Goal: Answer question/provide support: Share knowledge or assist other users

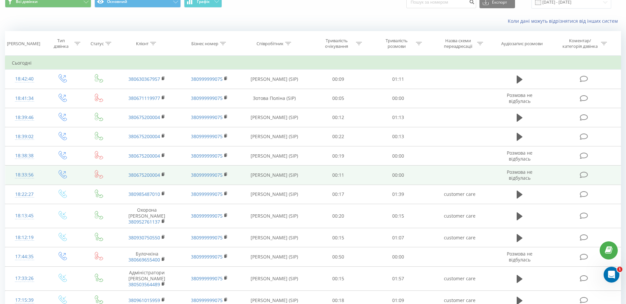
scroll to position [41, 0]
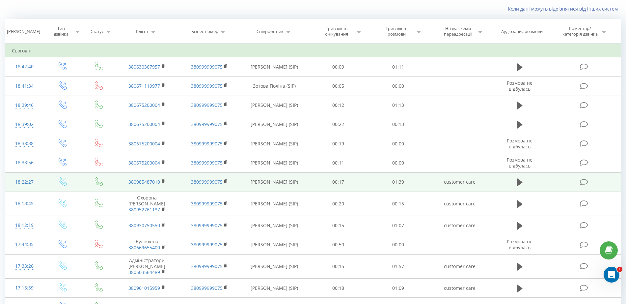
click at [514, 185] on td at bounding box center [520, 181] width 58 height 19
click at [517, 184] on icon at bounding box center [519, 182] width 6 height 8
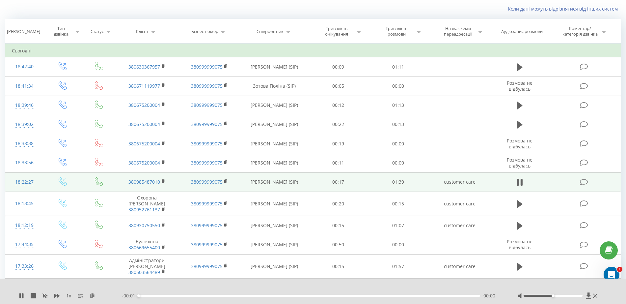
drag, startPoint x: 150, startPoint y: 296, endPoint x: 162, endPoint y: 295, distance: 11.9
click at [162, 295] on div "- 00:01 00:00 00:00" at bounding box center [311, 295] width 379 height 7
drag, startPoint x: 163, startPoint y: 295, endPoint x: 239, endPoint y: 300, distance: 75.9
click at [239, 300] on div "1 x - 01:17 00:22 00:22" at bounding box center [313, 290] width 626 height 25
click at [519, 184] on icon at bounding box center [519, 181] width 6 height 9
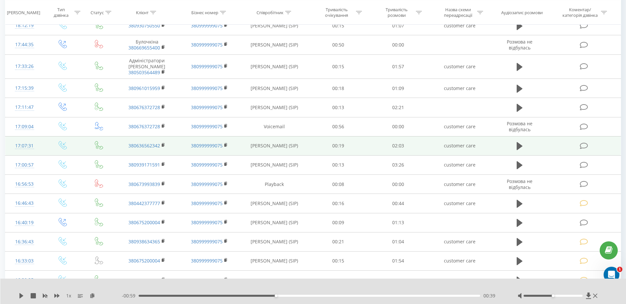
scroll to position [304, 0]
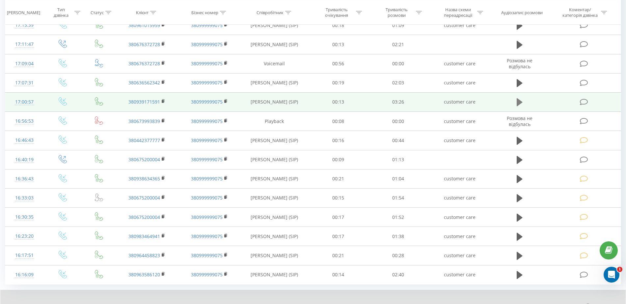
click at [523, 97] on button at bounding box center [520, 102] width 10 height 10
click at [552, 303] on div at bounding box center [557, 306] width 81 height 7
drag, startPoint x: 552, startPoint y: 301, endPoint x: 580, endPoint y: 300, distance: 27.7
click at [580, 303] on div at bounding box center [557, 306] width 81 height 7
click at [518, 98] on icon at bounding box center [518, 101] width 2 height 7
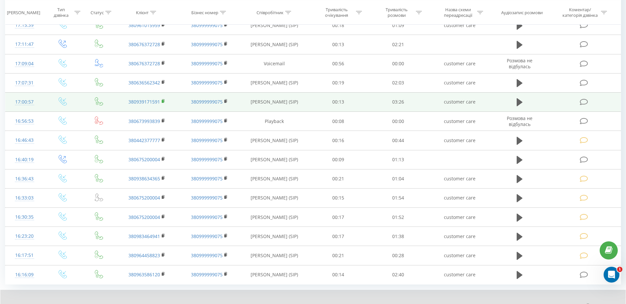
click at [163, 100] on rect at bounding box center [163, 101] width 2 height 3
click at [581, 98] on icon at bounding box center [584, 101] width 8 height 7
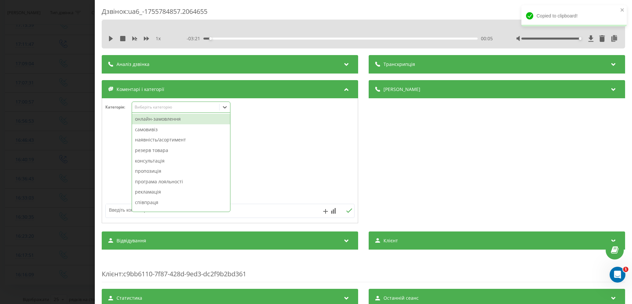
click at [171, 109] on div "Виберіть категорію" at bounding box center [176, 106] width 82 height 5
click at [169, 118] on div "онлайн-замовлення" at bounding box center [181, 119] width 98 height 11
click at [72, 125] on div "Дзвінок : ua6_-1755784857.2064655 1 x - 03:26 00:00 00:00 Транскрипція Для AI-а…" at bounding box center [316, 152] width 632 height 304
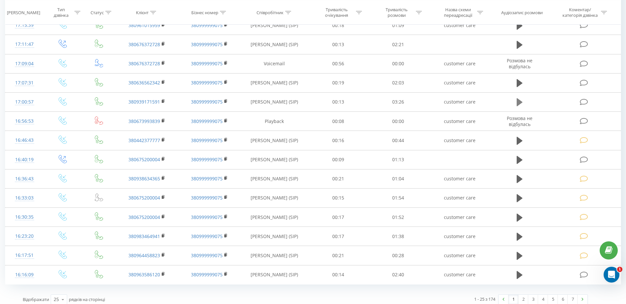
click at [521, 98] on icon at bounding box center [519, 102] width 6 height 8
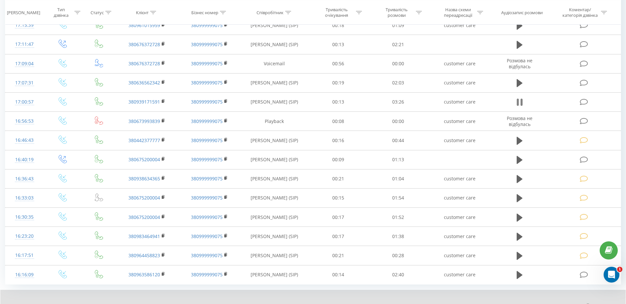
click at [517, 99] on icon at bounding box center [518, 101] width 2 height 7
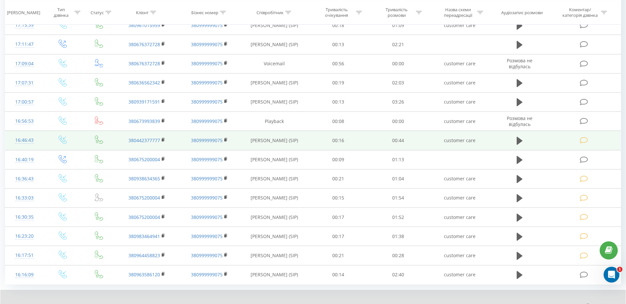
click at [583, 137] on icon at bounding box center [584, 140] width 8 height 7
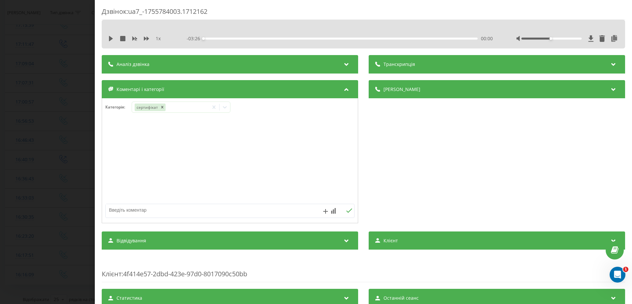
click at [42, 136] on div "Дзвінок : ua7_-1755784003.1712162 1 x - 03:26 00:00 00:00 Транскрипція Для AI-а…" at bounding box center [316, 152] width 632 height 304
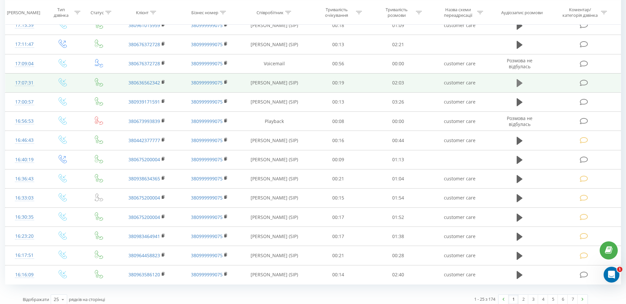
click at [520, 79] on icon at bounding box center [519, 83] width 6 height 8
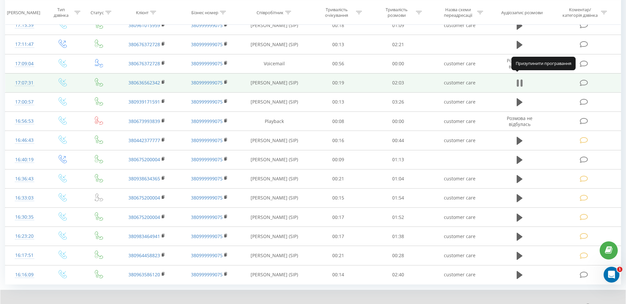
click at [520, 80] on icon at bounding box center [519, 82] width 6 height 9
click at [583, 79] on icon at bounding box center [584, 82] width 8 height 7
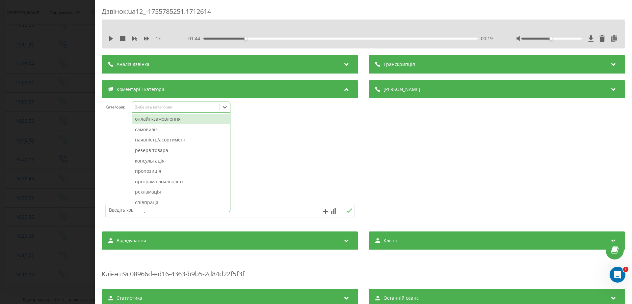
click at [154, 108] on div "Виберіть категорію" at bounding box center [176, 106] width 82 height 5
click at [158, 121] on div "онлайн-замовлення" at bounding box center [181, 119] width 98 height 11
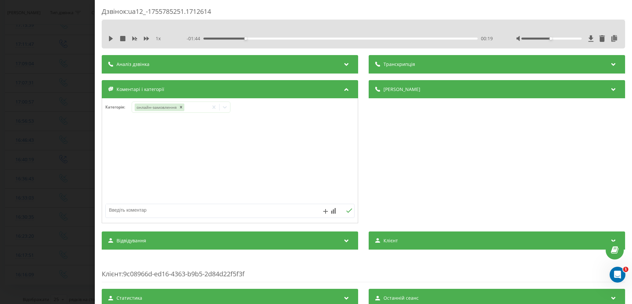
click at [42, 117] on div "Дзвінок : ua12_-1755785251.1712614 1 x - 01:44 00:19 00:19 Транскрипція Для AI-…" at bounding box center [316, 152] width 632 height 304
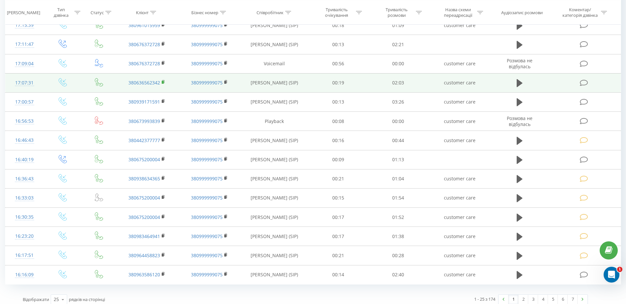
click at [163, 81] on rect at bounding box center [163, 82] width 2 height 3
click at [582, 79] on icon at bounding box center [584, 82] width 8 height 7
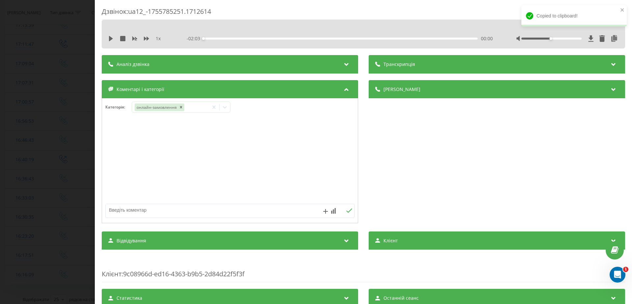
click at [16, 102] on div "Дзвінок : ua12_-1755785251.1712614 1 x - 02:03 00:00 00:00 Транскрипція Для AI-…" at bounding box center [316, 152] width 632 height 304
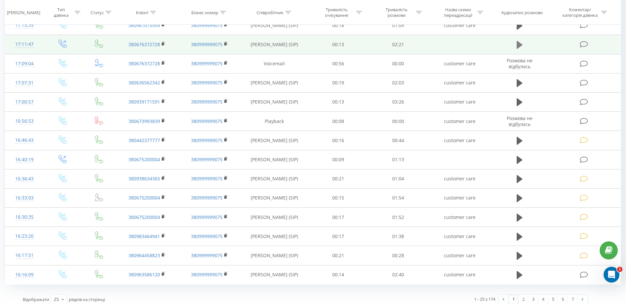
click at [518, 41] on icon at bounding box center [519, 45] width 6 height 8
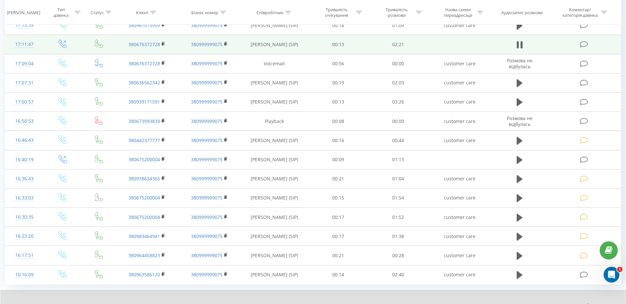
drag, startPoint x: 553, startPoint y: 301, endPoint x: 573, endPoint y: 300, distance: 20.1
click at [573, 303] on div at bounding box center [557, 306] width 81 height 7
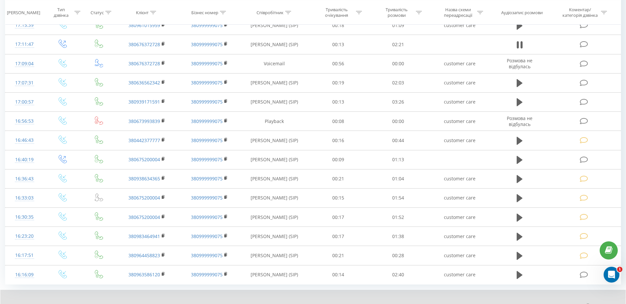
drag, startPoint x: 277, startPoint y: 299, endPoint x: 273, endPoint y: 299, distance: 3.6
click at [273, 303] on div "- 01:17 00:57 00:57" at bounding box center [310, 306] width 379 height 7
click at [273, 303] on div "00:53" at bounding box center [308, 306] width 341 height 2
click at [257, 303] on div "00:54" at bounding box center [308, 306] width 341 height 2
click at [233, 303] on div "00:37" at bounding box center [308, 306] width 341 height 2
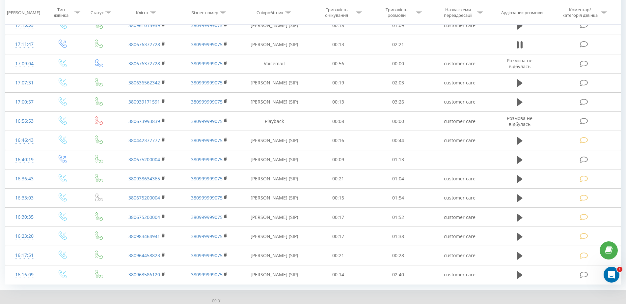
click at [217, 303] on div "00:31" at bounding box center [308, 306] width 341 height 2
click at [205, 303] on div "- 01:36 00:38 00:38" at bounding box center [310, 306] width 379 height 7
click at [205, 303] on div "00:39" at bounding box center [308, 306] width 341 height 2
click at [19, 303] on div "1 x" at bounding box center [70, 306] width 103 height 7
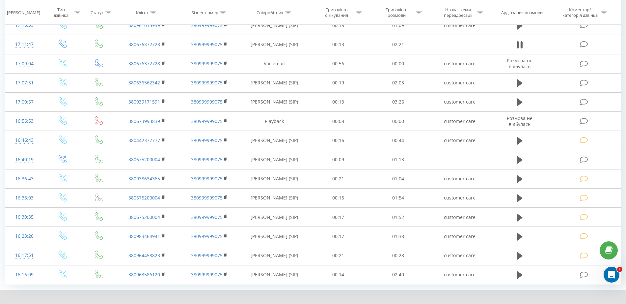
click at [22, 303] on icon at bounding box center [21, 306] width 5 height 5
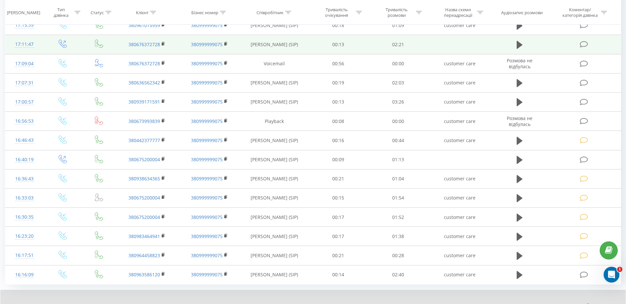
click at [583, 41] on icon at bounding box center [584, 44] width 8 height 7
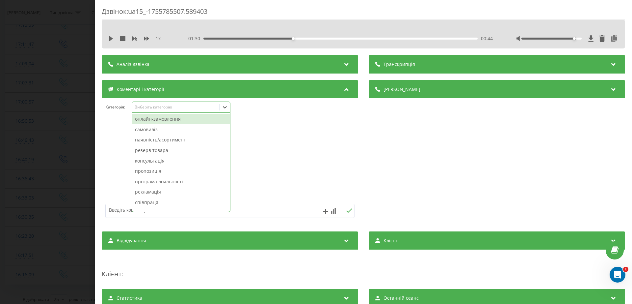
click at [166, 108] on div "Виберіть категорію" at bounding box center [176, 106] width 82 height 5
click at [164, 119] on div "онлайн-замовлення" at bounding box center [181, 119] width 98 height 11
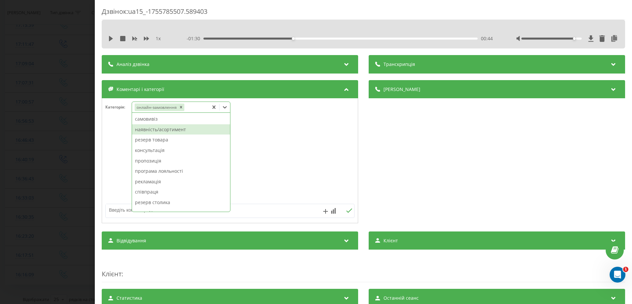
click at [170, 130] on div "наявність/асортимент" at bounding box center [181, 129] width 98 height 11
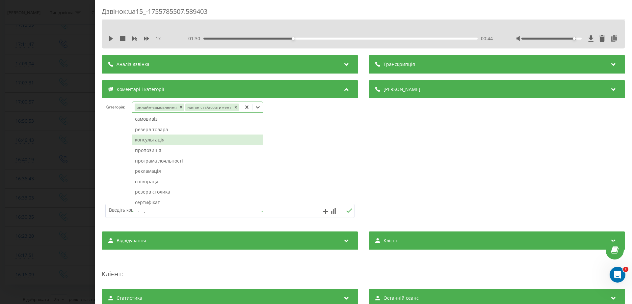
click at [156, 140] on div "консультація" at bounding box center [197, 139] width 131 height 11
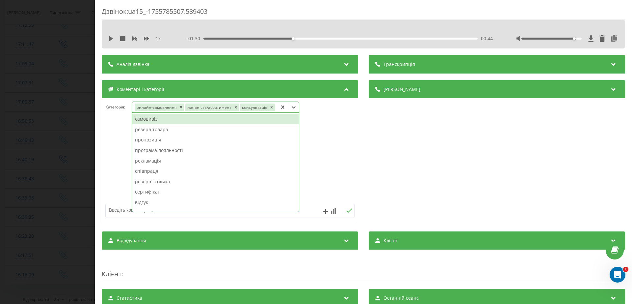
click at [58, 143] on div "Дзвінок : ua15_-1755785507.589403 1 x - 01:30 00:44 00:44 Транскрипція Для AI-а…" at bounding box center [316, 152] width 632 height 304
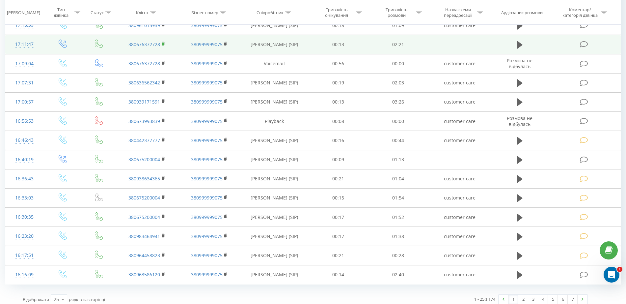
click at [162, 42] on rect at bounding box center [163, 43] width 2 height 3
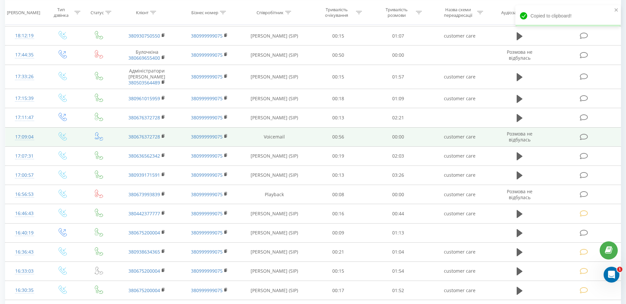
scroll to position [180, 0]
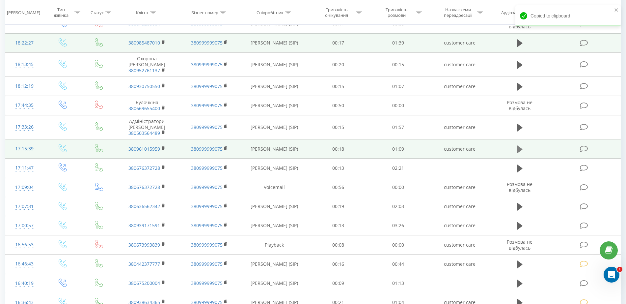
click at [522, 144] on button at bounding box center [520, 149] width 10 height 10
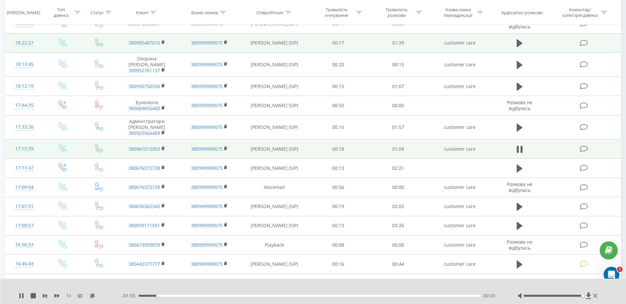
drag, startPoint x: 552, startPoint y: 296, endPoint x: 586, endPoint y: 291, distance: 34.6
click at [586, 291] on div "1 x - 01:05 00:03 00:03" at bounding box center [313, 290] width 626 height 25
click at [519, 145] on icon at bounding box center [519, 149] width 6 height 9
click at [163, 146] on icon at bounding box center [164, 148] width 4 height 5
click at [583, 145] on icon at bounding box center [584, 148] width 8 height 7
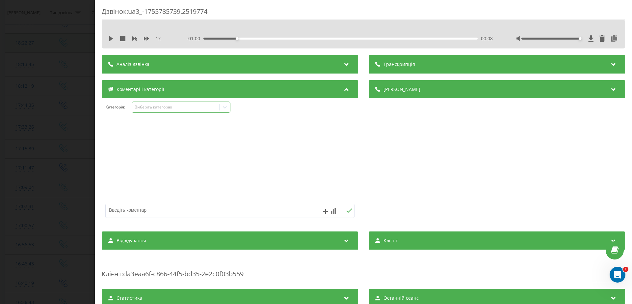
click at [203, 109] on div "Виберіть категорію" at bounding box center [176, 106] width 82 height 5
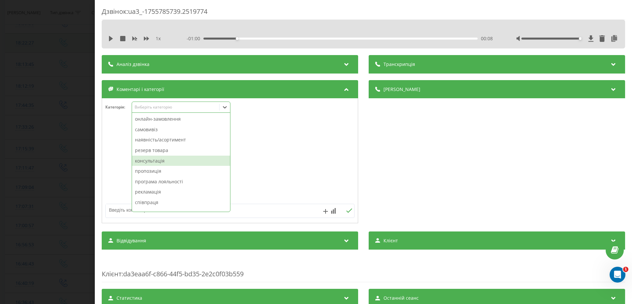
click at [169, 160] on div "консультація" at bounding box center [181, 160] width 98 height 11
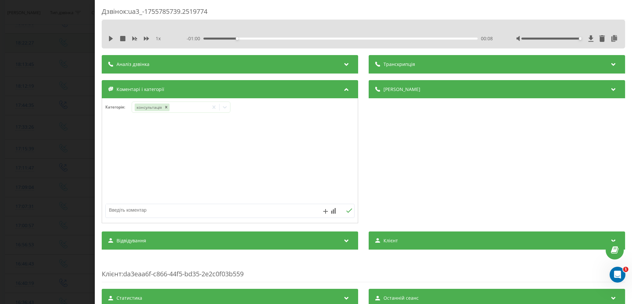
click at [67, 159] on div "Дзвінок : ua3_-1755785739.2519774 1 x - 01:00 00:08 00:08 Транскрипція Для AI-а…" at bounding box center [316, 152] width 632 height 304
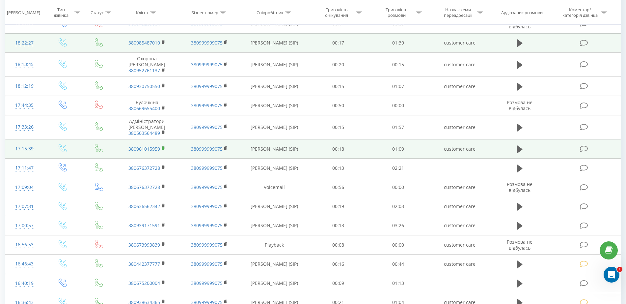
click at [164, 146] on icon at bounding box center [164, 148] width 4 height 5
click at [587, 145] on icon at bounding box center [584, 148] width 8 height 7
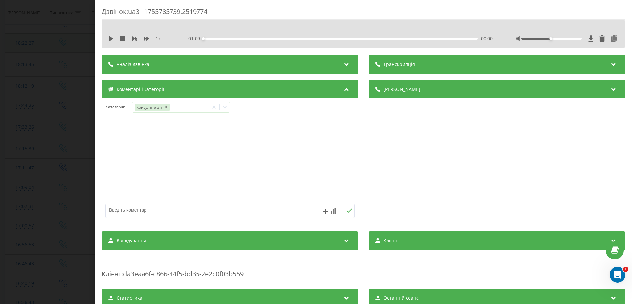
click at [36, 146] on div "Дзвінок : ua3_-1755785739.2519774 1 x - 01:09 00:00 00:00 Транскрипція Для AI-а…" at bounding box center [316, 152] width 632 height 304
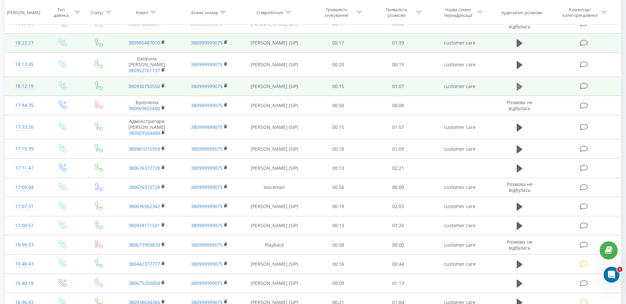
click at [520, 83] on icon at bounding box center [519, 87] width 6 height 8
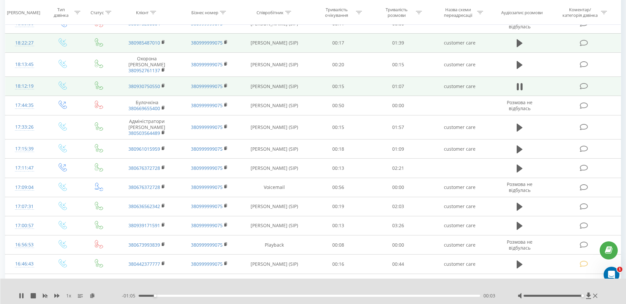
drag, startPoint x: 553, startPoint y: 295, endPoint x: 584, endPoint y: 292, distance: 31.1
click at [584, 292] on div at bounding box center [557, 295] width 81 height 7
click at [519, 82] on icon at bounding box center [519, 86] width 6 height 9
click at [581, 83] on icon at bounding box center [584, 86] width 8 height 7
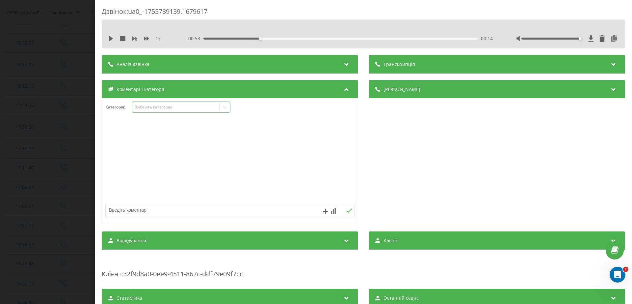
click at [158, 109] on div "Виберіть категорію" at bounding box center [176, 106] width 82 height 5
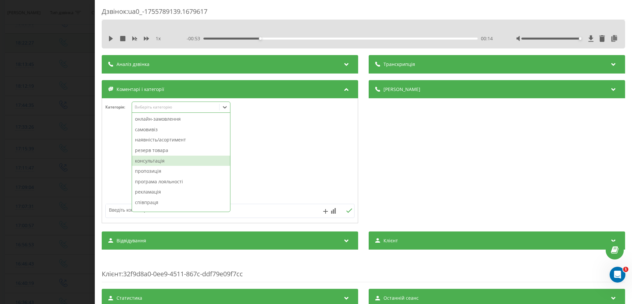
click at [157, 161] on div "консультація" at bounding box center [181, 160] width 98 height 11
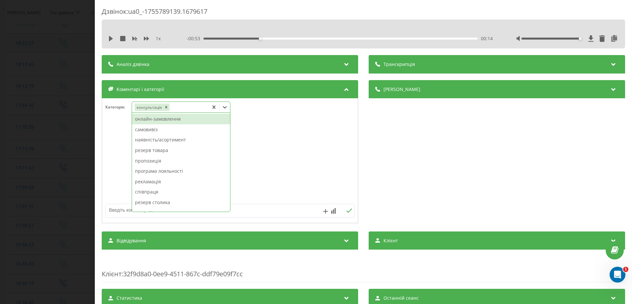
click at [38, 136] on div "Дзвінок : ua0_-1755789139.1679617 1 x - 00:53 00:14 00:14 Транскрипція Для AI-а…" at bounding box center [316, 152] width 632 height 304
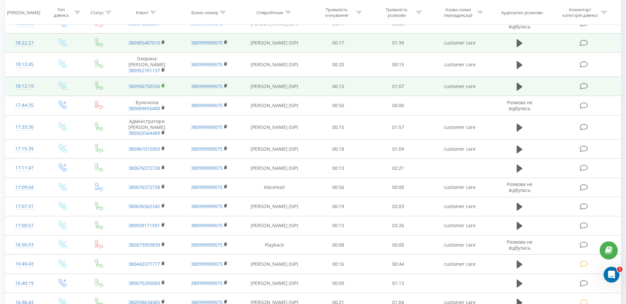
click at [163, 84] on rect at bounding box center [163, 85] width 2 height 3
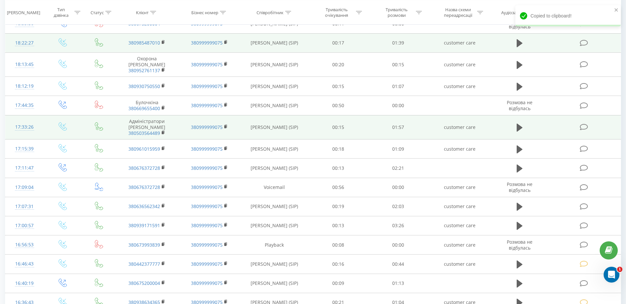
scroll to position [139, 0]
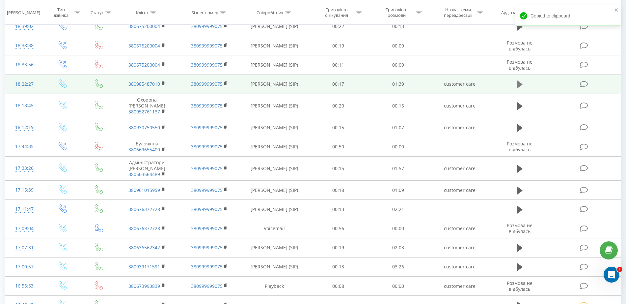
click at [522, 83] on icon at bounding box center [519, 84] width 6 height 9
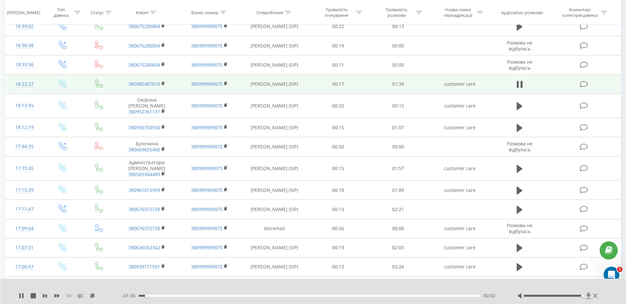
drag, startPoint x: 554, startPoint y: 296, endPoint x: 588, endPoint y: 294, distance: 33.9
click at [588, 294] on div at bounding box center [557, 295] width 81 height 7
click at [524, 81] on button at bounding box center [520, 84] width 10 height 10
click at [585, 84] on icon at bounding box center [584, 84] width 8 height 7
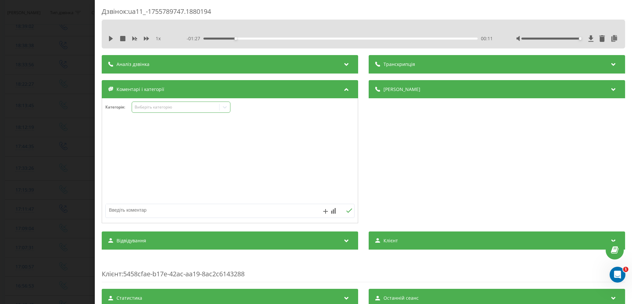
click at [178, 103] on div "Виберіть категорію" at bounding box center [181, 106] width 99 height 11
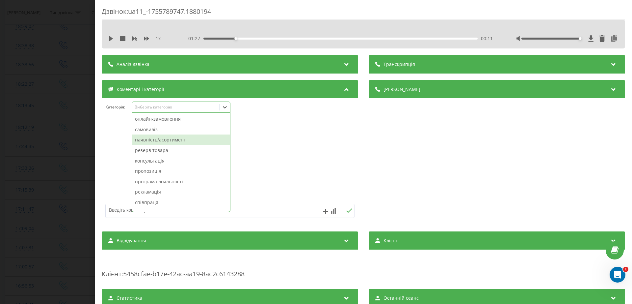
click at [161, 139] on div "наявність/асортимент" at bounding box center [181, 139] width 98 height 11
click at [68, 133] on div "Дзвінок : ua11_-1755789747.1880194 1 x - 01:27 00:11 00:11 Транскрипція Для AI-…" at bounding box center [316, 152] width 632 height 304
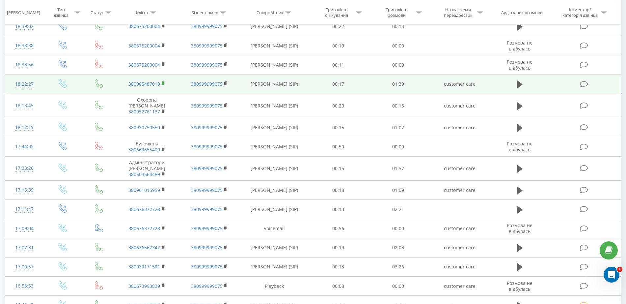
click at [165, 82] on icon at bounding box center [164, 83] width 4 height 5
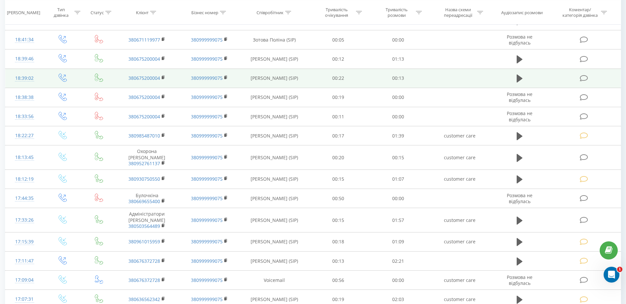
scroll to position [247, 0]
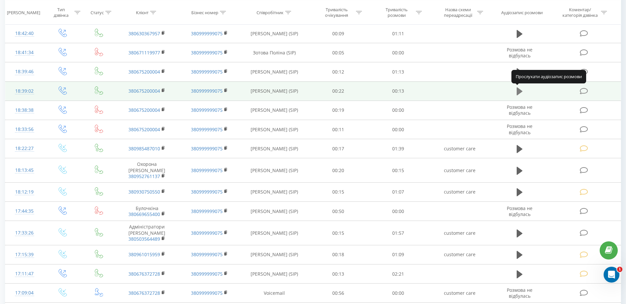
click at [518, 92] on icon at bounding box center [519, 91] width 6 height 8
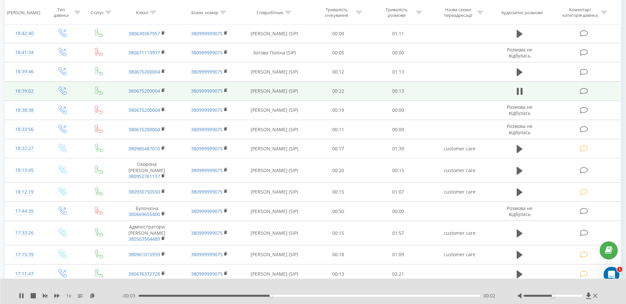
drag, startPoint x: 555, startPoint y: 294, endPoint x: 558, endPoint y: 295, distance: 3.4
click at [558, 295] on div at bounding box center [557, 295] width 81 height 7
drag, startPoint x: 557, startPoint y: 295, endPoint x: 575, endPoint y: 294, distance: 17.4
click at [575, 294] on div at bounding box center [552, 295] width 59 height 2
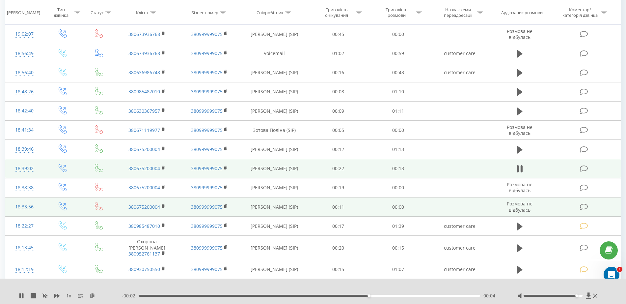
scroll to position [165, 0]
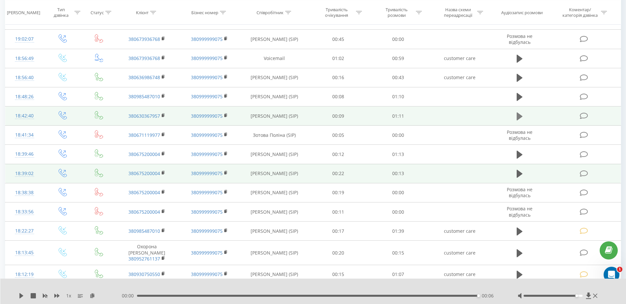
click at [519, 117] on icon at bounding box center [519, 116] width 6 height 8
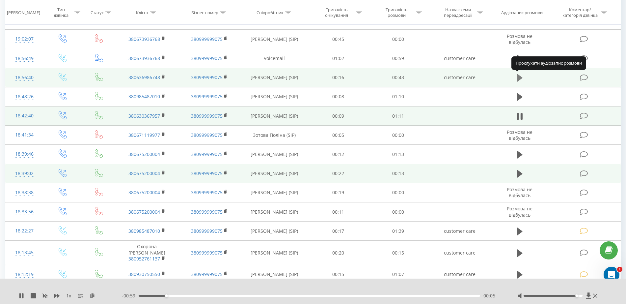
click at [520, 77] on icon at bounding box center [519, 78] width 6 height 8
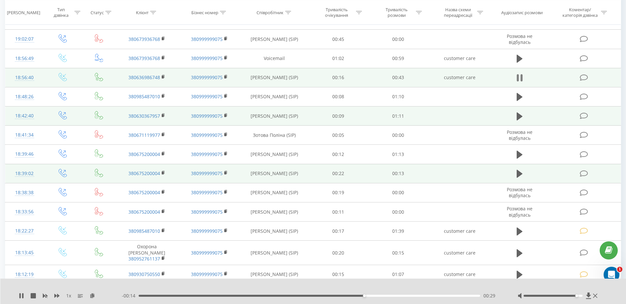
click at [519, 80] on icon at bounding box center [519, 77] width 6 height 9
click at [164, 76] on icon at bounding box center [164, 76] width 4 height 5
click at [163, 73] on td "380636986748" at bounding box center [147, 77] width 63 height 19
click at [162, 78] on rect at bounding box center [163, 76] width 2 height 3
click at [583, 78] on icon at bounding box center [584, 77] width 8 height 7
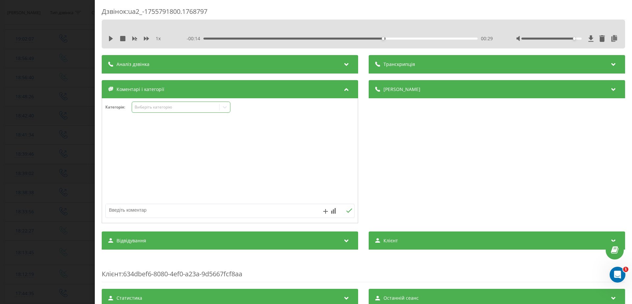
click at [157, 103] on div "Виберіть категорію" at bounding box center [181, 106] width 99 height 11
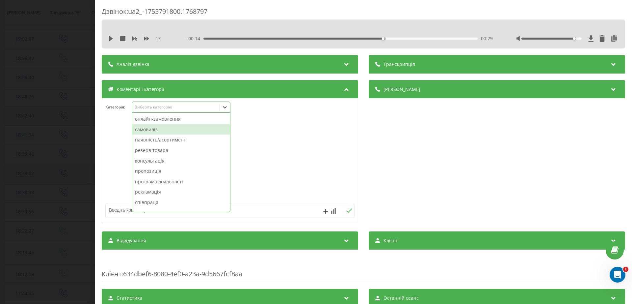
click at [150, 132] on div "самовивіз" at bounding box center [181, 129] width 98 height 11
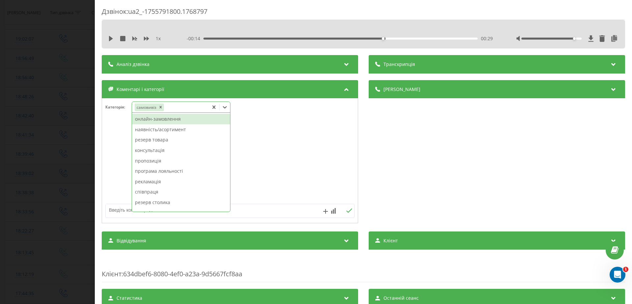
click at [43, 132] on div "Дзвінок : ua2_-1755791800.1768797 1 x - 00:14 00:29 00:29 Транскрипція Для AI-а…" at bounding box center [316, 152] width 632 height 304
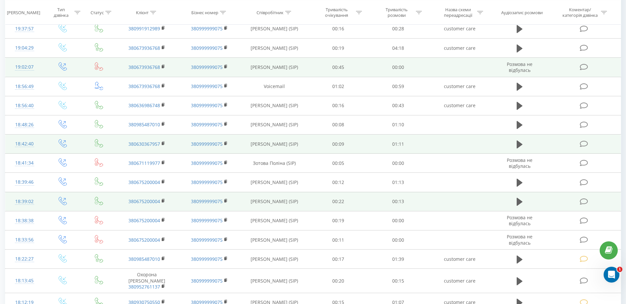
scroll to position [123, 0]
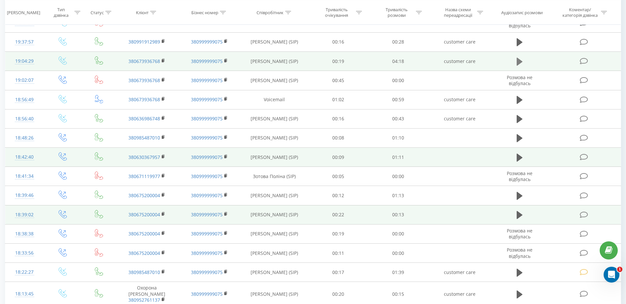
click at [519, 60] on icon at bounding box center [519, 61] width 6 height 8
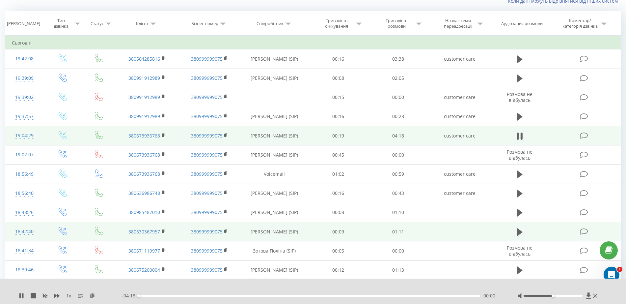
scroll to position [41, 0]
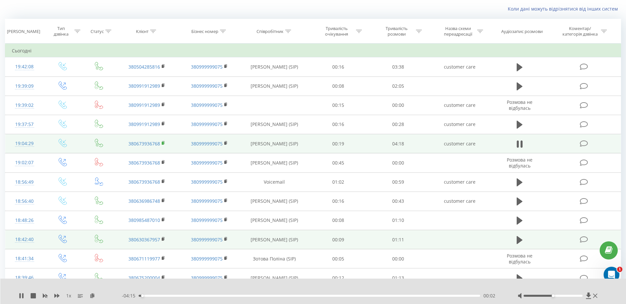
click at [163, 141] on icon at bounding box center [164, 143] width 4 height 5
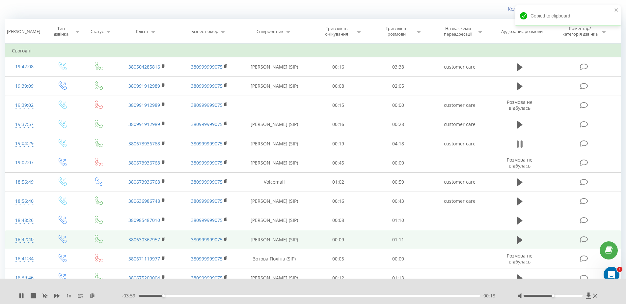
click at [521, 139] on icon at bounding box center [519, 143] width 6 height 9
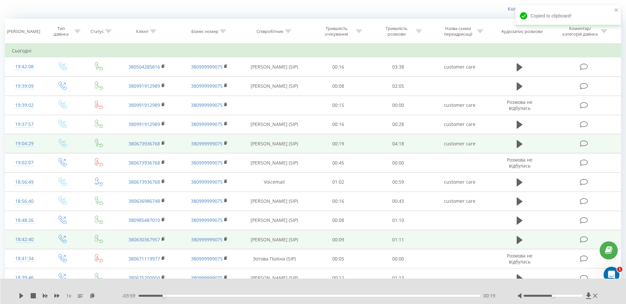
click at [585, 144] on icon at bounding box center [584, 143] width 8 height 7
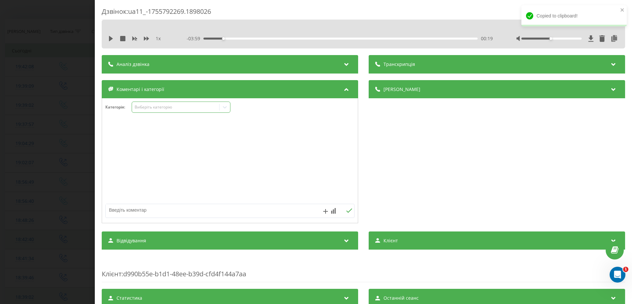
click at [165, 104] on div "Виберіть категорію" at bounding box center [176, 106] width 82 height 5
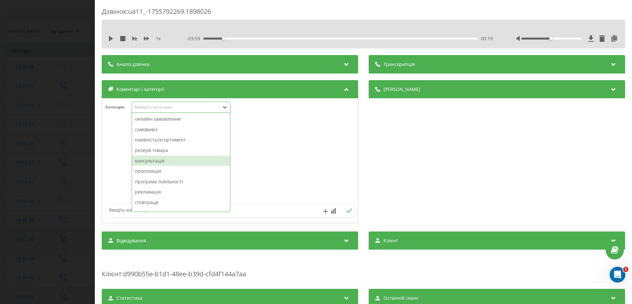
click at [152, 157] on div "консультація" at bounding box center [181, 160] width 98 height 11
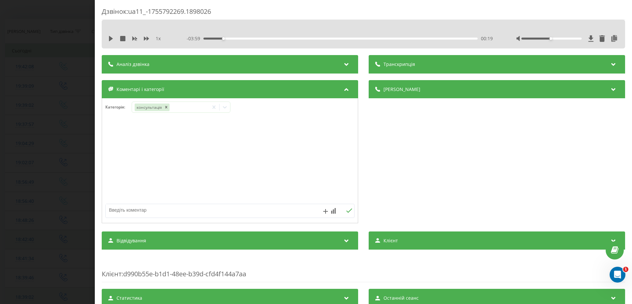
click at [82, 150] on div "Дзвінок : ua11_-1755792269.1898026 1 x - 03:59 00:19 00:19 Транскрипція Для AI-…" at bounding box center [316, 152] width 632 height 304
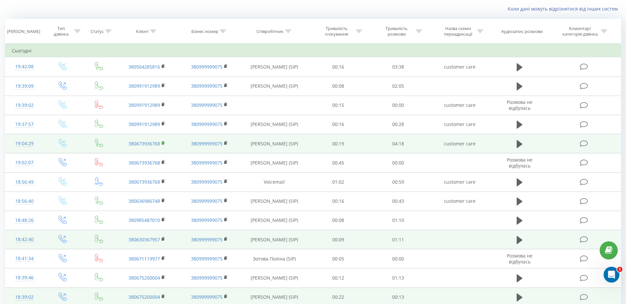
click at [163, 143] on rect at bounding box center [163, 143] width 2 height 3
click at [576, 142] on td at bounding box center [584, 143] width 72 height 19
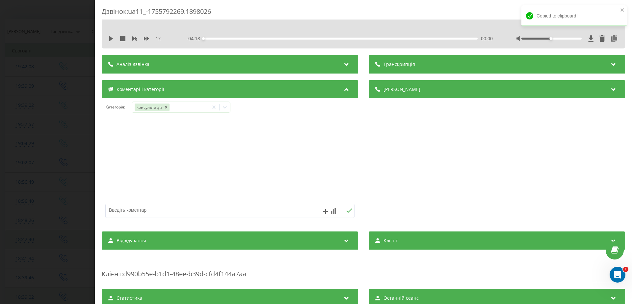
click at [13, 138] on div "Дзвінок : ua11_-1755792269.1898026 1 x - 04:18 00:00 00:00 Транскрипція Для AI-…" at bounding box center [316, 152] width 632 height 304
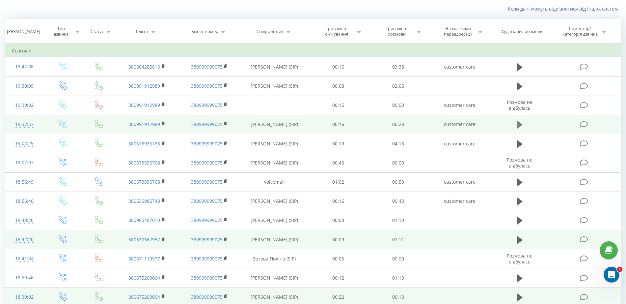
click at [518, 125] on icon at bounding box center [519, 124] width 6 height 8
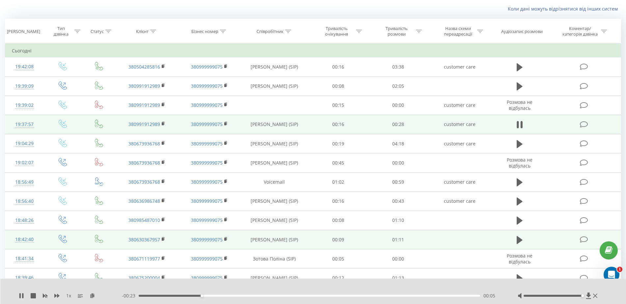
drag, startPoint x: 553, startPoint y: 295, endPoint x: 583, endPoint y: 295, distance: 29.6
click at [583, 295] on div "Accessibility label" at bounding box center [582, 295] width 3 height 3
click at [162, 124] on rect at bounding box center [163, 123] width 2 height 3
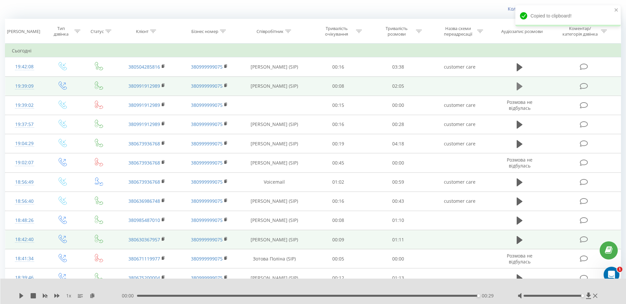
click at [516, 87] on button at bounding box center [520, 86] width 10 height 10
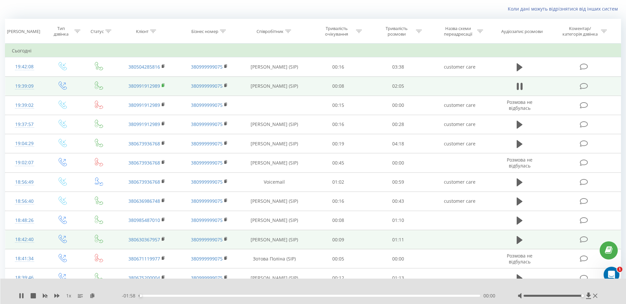
click at [163, 85] on rect at bounding box center [163, 85] width 2 height 3
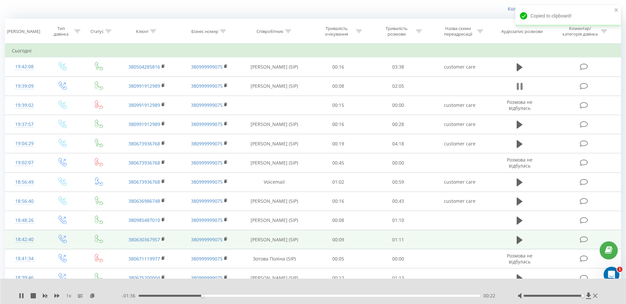
click at [520, 87] on icon at bounding box center [519, 86] width 6 height 9
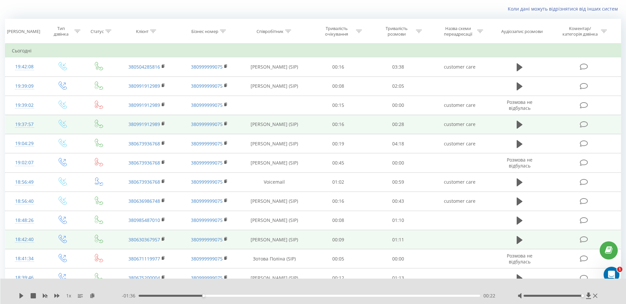
click at [583, 123] on icon at bounding box center [584, 124] width 8 height 7
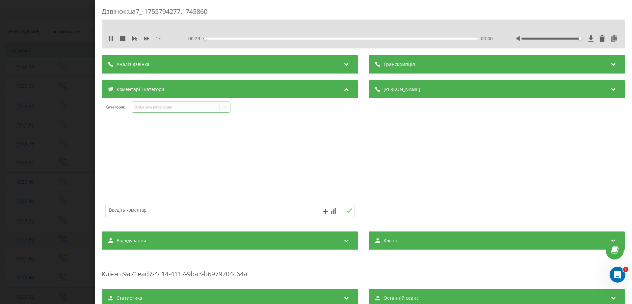
click at [160, 110] on div "Виберіть категорію" at bounding box center [175, 107] width 87 height 6
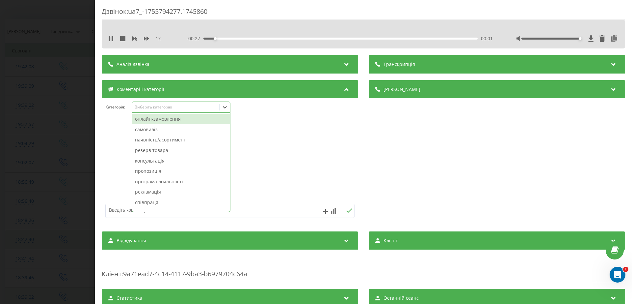
click at [162, 140] on div "наявність/асортимент" at bounding box center [181, 139] width 98 height 11
click at [185, 106] on icon "Remove наявність/асортимент" at bounding box center [185, 107] width 5 height 5
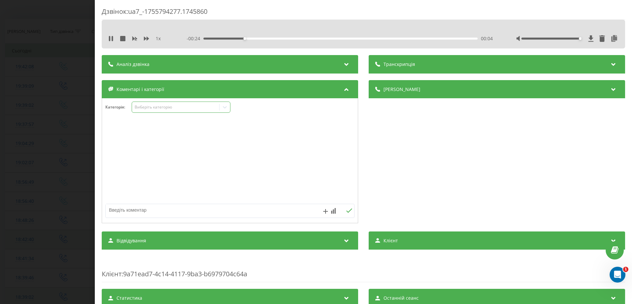
click at [13, 115] on div "Дзвінок : ua7_-1755794277.1745860 1 x - 00:24 00:04 00:04 Транскрипція Для AI-а…" at bounding box center [316, 152] width 632 height 304
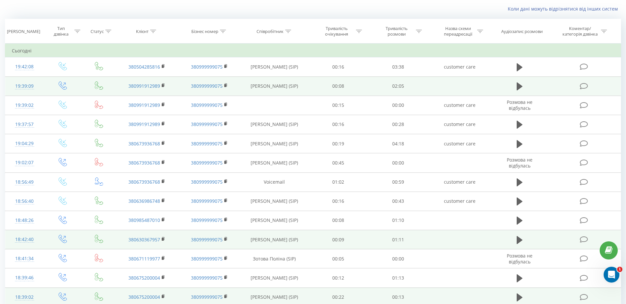
click at [583, 89] on icon at bounding box center [584, 86] width 8 height 7
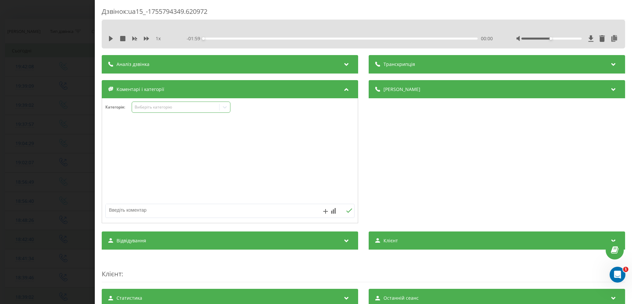
click at [162, 106] on div "Виберіть категорію" at bounding box center [176, 106] width 82 height 5
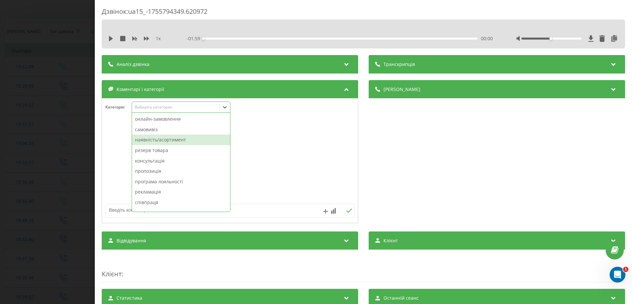
click at [155, 142] on div "наявність/асортимент" at bounding box center [181, 139] width 98 height 11
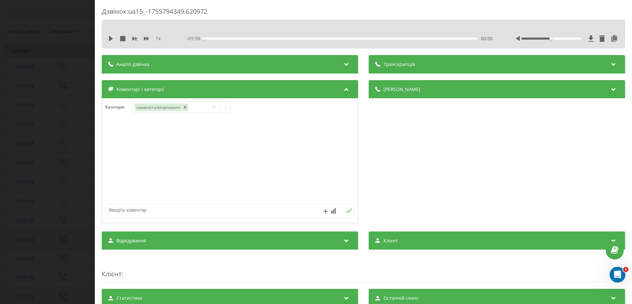
click at [24, 149] on div "Дзвінок : ua15_-1755794349.620972 1 x - 01:59 00:00 00:00 Транскрипція Для AI-а…" at bounding box center [316, 152] width 632 height 304
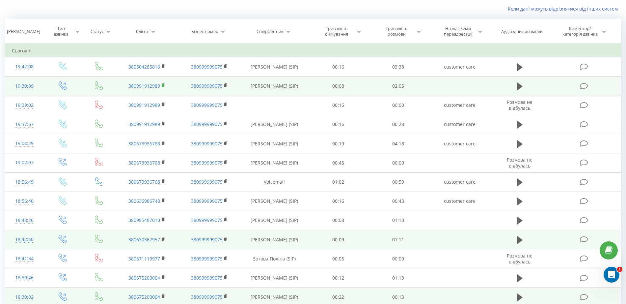
click at [164, 84] on icon at bounding box center [163, 84] width 2 height 3
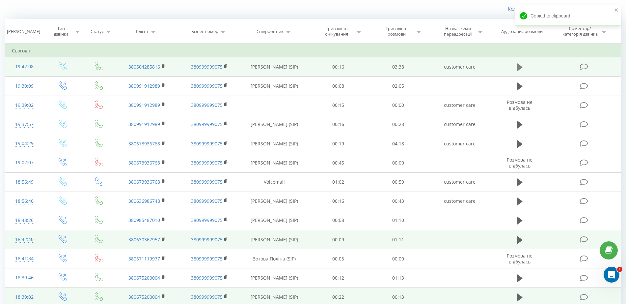
click at [521, 66] on icon at bounding box center [519, 67] width 6 height 8
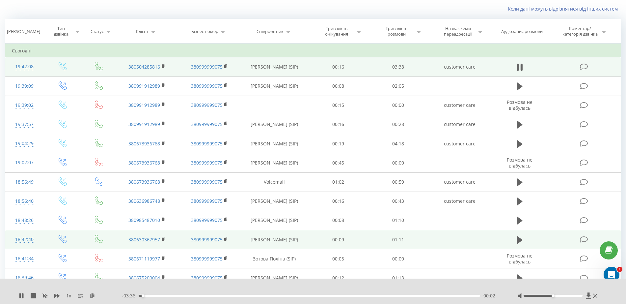
click at [582, 65] on icon at bounding box center [584, 66] width 8 height 7
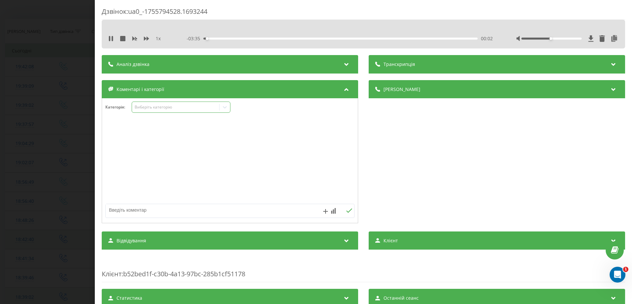
click at [169, 110] on div "Виберіть категорію" at bounding box center [175, 107] width 87 height 6
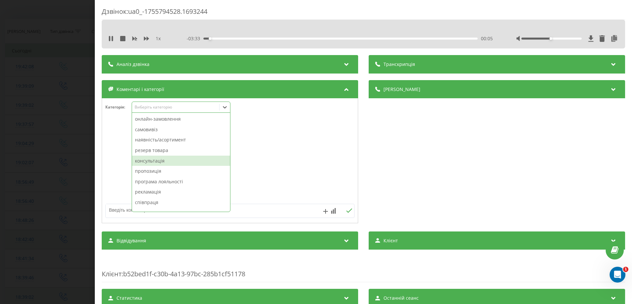
click at [164, 161] on div "консультація" at bounding box center [181, 160] width 98 height 11
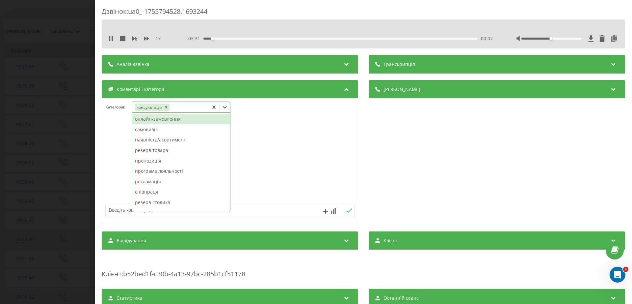
click at [4, 77] on div "Дзвінок : ua0_-1755794528.1693244 1 x - 03:31 00:07 00:07 Транскрипція Для AI-а…" at bounding box center [316, 152] width 632 height 304
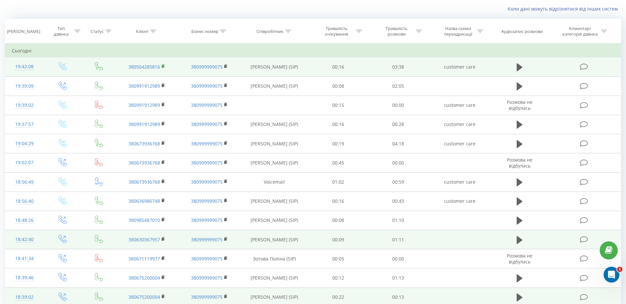
click at [163, 66] on rect at bounding box center [163, 66] width 2 height 3
click at [163, 67] on rect at bounding box center [163, 66] width 2 height 3
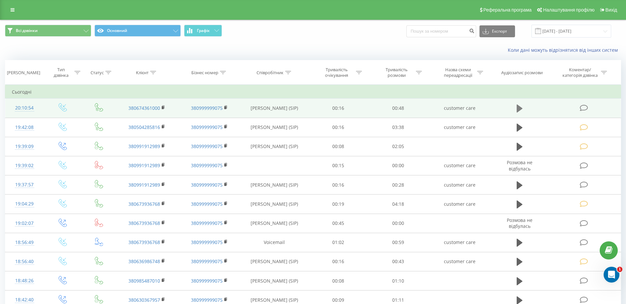
click at [519, 108] on icon at bounding box center [519, 108] width 6 height 8
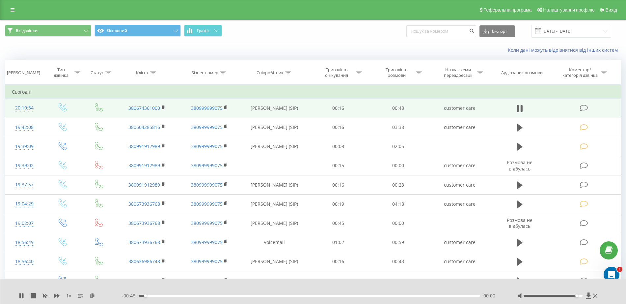
drag, startPoint x: 554, startPoint y: 296, endPoint x: 578, endPoint y: 294, distance: 24.4
click at [578, 294] on div at bounding box center [552, 295] width 59 height 2
click at [18, 295] on div "1 x - 00:41 00:07 00:07" at bounding box center [313, 290] width 626 height 25
click at [23, 295] on icon at bounding box center [22, 295] width 1 height 5
click at [583, 105] on icon at bounding box center [584, 107] width 8 height 7
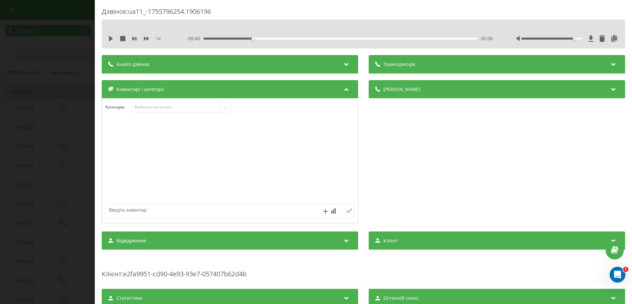
click at [199, 98] on div "Категорія : Виберіть категорію" at bounding box center [230, 160] width 256 height 125
click at [198, 101] on div "Виберіть категорію" at bounding box center [181, 106] width 99 height 11
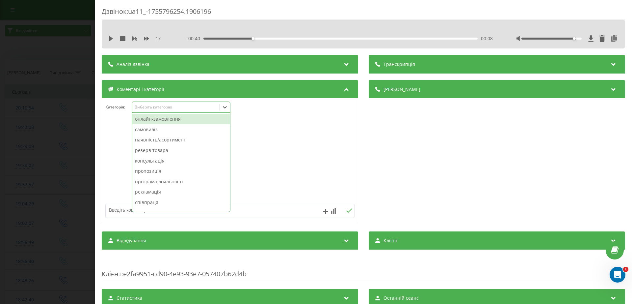
click at [188, 119] on div "онлайн-замовлення" at bounding box center [181, 119] width 98 height 11
click at [179, 105] on icon "Remove онлайн-замовлення" at bounding box center [181, 107] width 5 height 5
click at [160, 159] on div "консультація" at bounding box center [181, 160] width 98 height 11
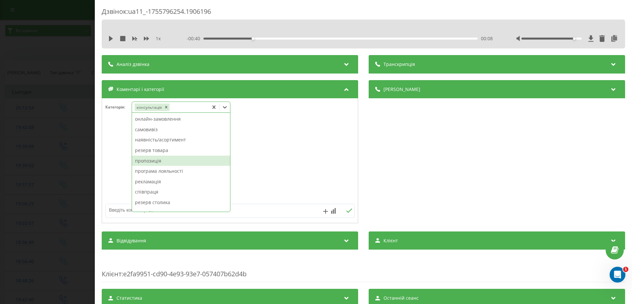
click at [49, 124] on div "Дзвінок : ua11_-1755796254.1906196 1 x - 00:40 00:08 00:08 Транскрипція Для AI-…" at bounding box center [316, 152] width 632 height 304
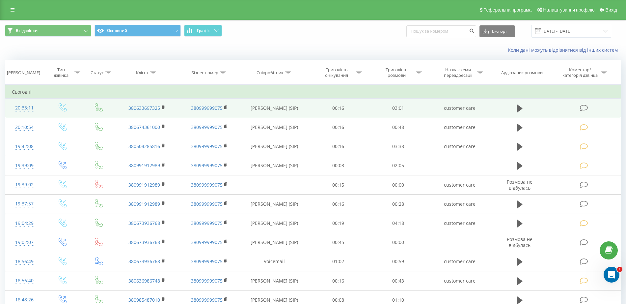
click at [580, 110] on icon at bounding box center [584, 107] width 8 height 7
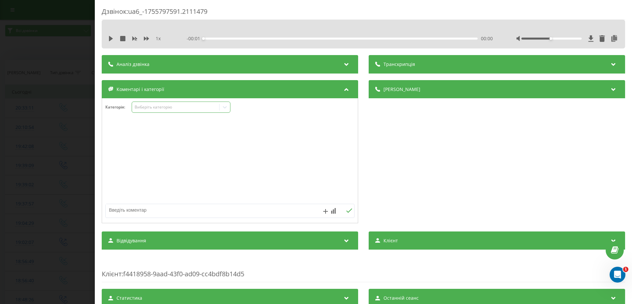
click at [157, 101] on div "Виберіть категорію" at bounding box center [181, 106] width 99 height 11
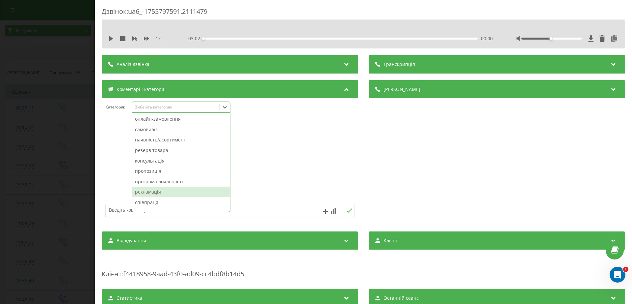
click at [147, 193] on div "рекламація" at bounding box center [181, 191] width 98 height 11
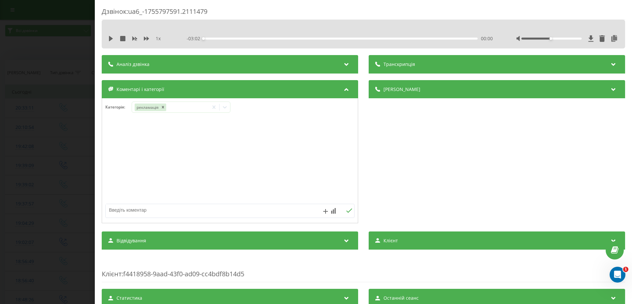
click at [47, 121] on div "Дзвінок : ua6_-1755797591.2111479 1 x - 03:02 00:00 00:00 Транскрипція Для AI-а…" at bounding box center [316, 152] width 632 height 304
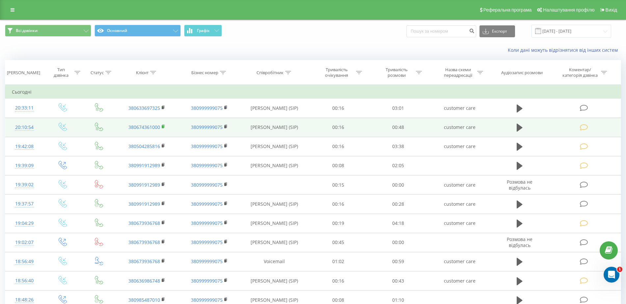
click at [162, 126] on rect at bounding box center [163, 126] width 2 height 3
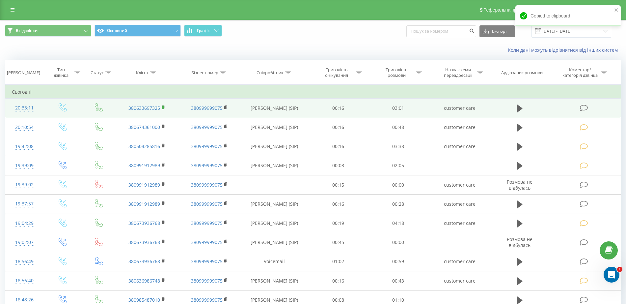
click at [163, 106] on icon at bounding box center [164, 107] width 4 height 5
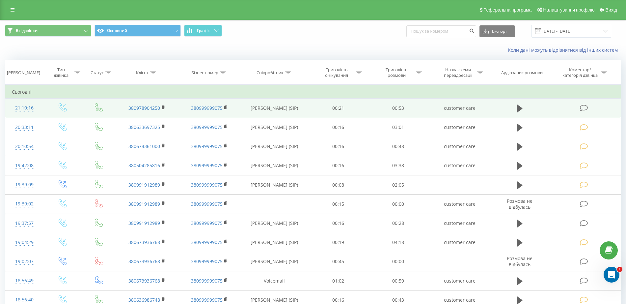
click at [161, 107] on td "380978904250" at bounding box center [147, 107] width 63 height 19
click at [162, 108] on icon at bounding box center [164, 107] width 4 height 5
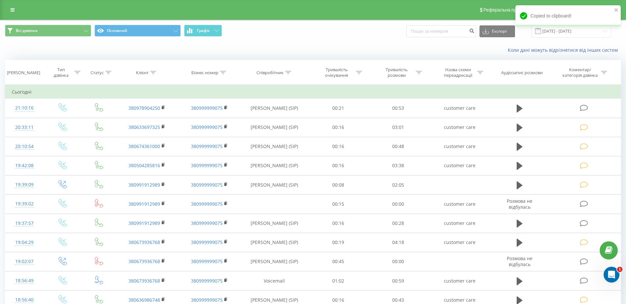
click at [62, 48] on div "Коли дані можуть відрізнятися вiд інших систем" at bounding box center [312, 50] width 625 height 16
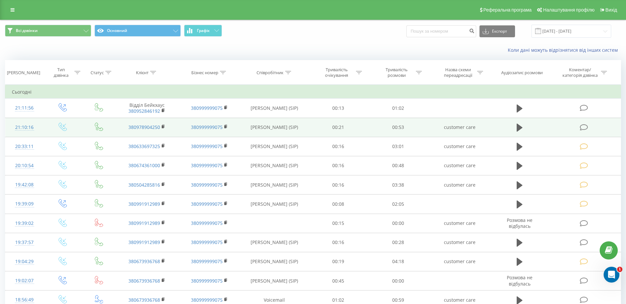
click at [582, 125] on icon at bounding box center [584, 127] width 8 height 7
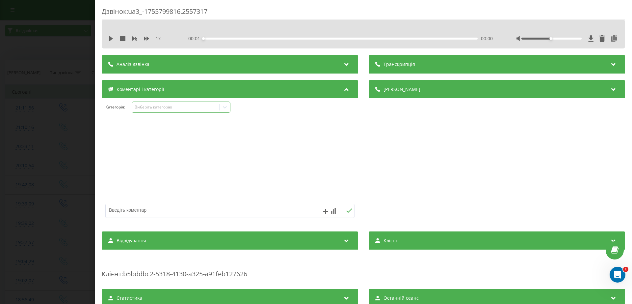
click at [189, 104] on div "Виберіть категорію" at bounding box center [175, 107] width 87 height 6
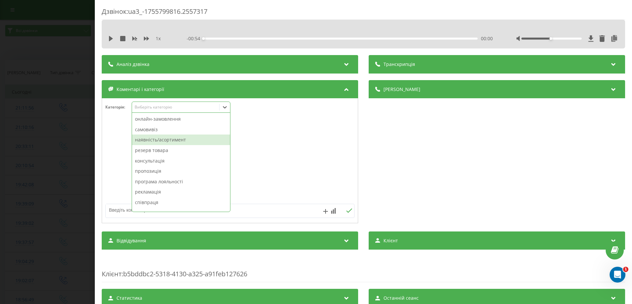
click at [170, 144] on div "наявність/асортимент" at bounding box center [181, 139] width 98 height 11
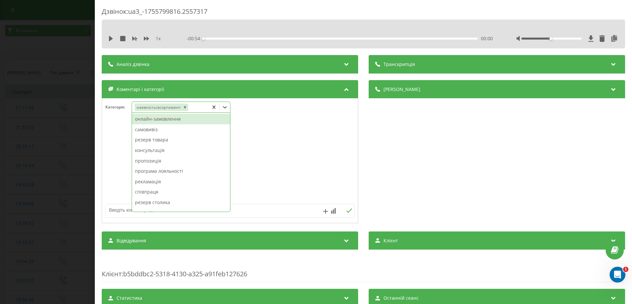
click at [63, 129] on div "Дзвінок : ua3_-1755799816.2557317 1 x - 00:54 00:00 00:00 Транскрипція Для AI-а…" at bounding box center [316, 152] width 632 height 304
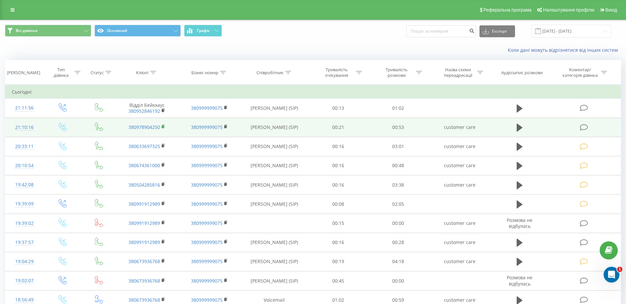
click at [162, 126] on rect at bounding box center [163, 126] width 2 height 3
